Goal: Information Seeking & Learning: Learn about a topic

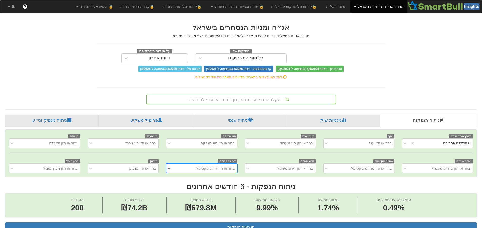
click at [261, 97] on div "הקלד שם ני״ע, מנפיק, גוף מוסדי או ענף לחיפוש..." at bounding box center [241, 99] width 189 height 9
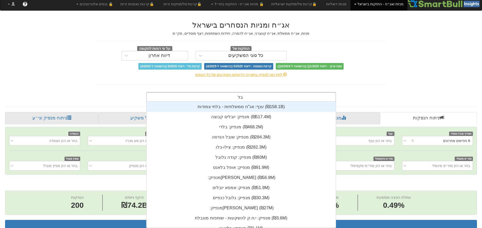
scroll to position [20, 0]
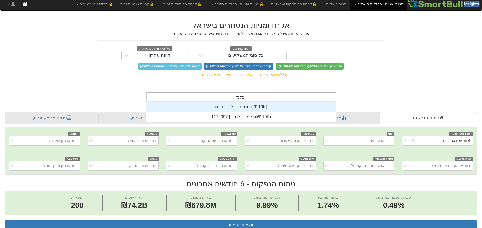
type input "בלנדר"
click at [259, 108] on div "מנפיק: ‏בלנדר טכנו ‎(₪110K)‎" at bounding box center [241, 107] width 189 height 10
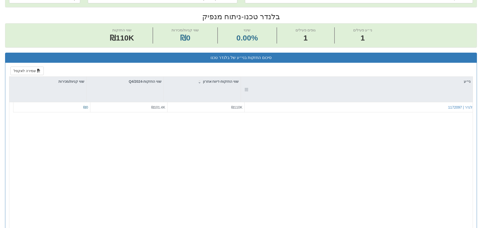
scroll to position [177, 0]
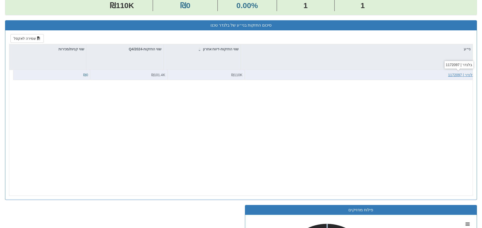
click at [452, 74] on div "בלנדר | 1172097" at bounding box center [461, 74] width 26 height 5
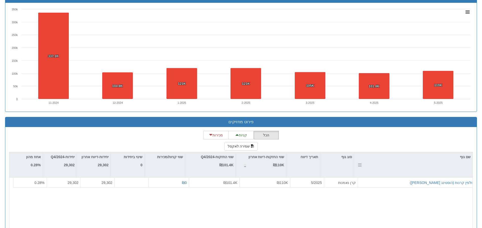
scroll to position [354, 0]
